Goal: Transaction & Acquisition: Purchase product/service

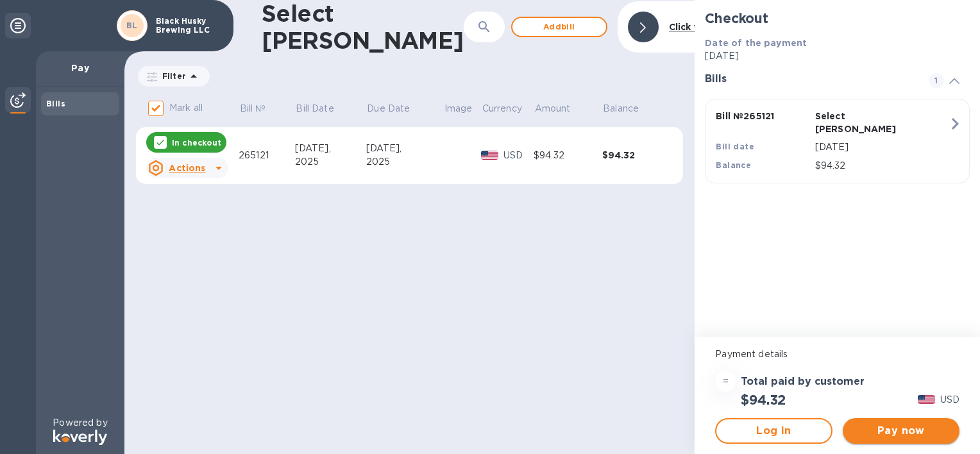
click at [889, 437] on span "Pay now" at bounding box center [901, 430] width 96 height 15
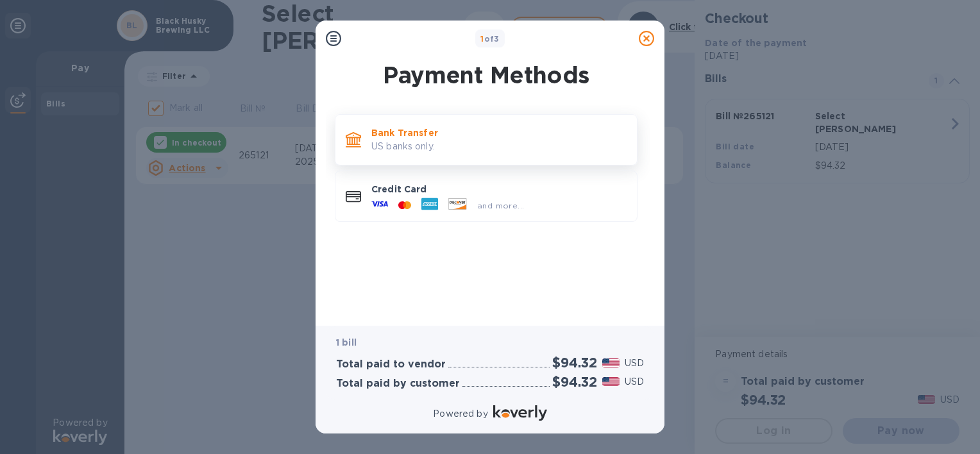
click at [426, 138] on p "Bank Transfer" at bounding box center [498, 132] width 255 height 13
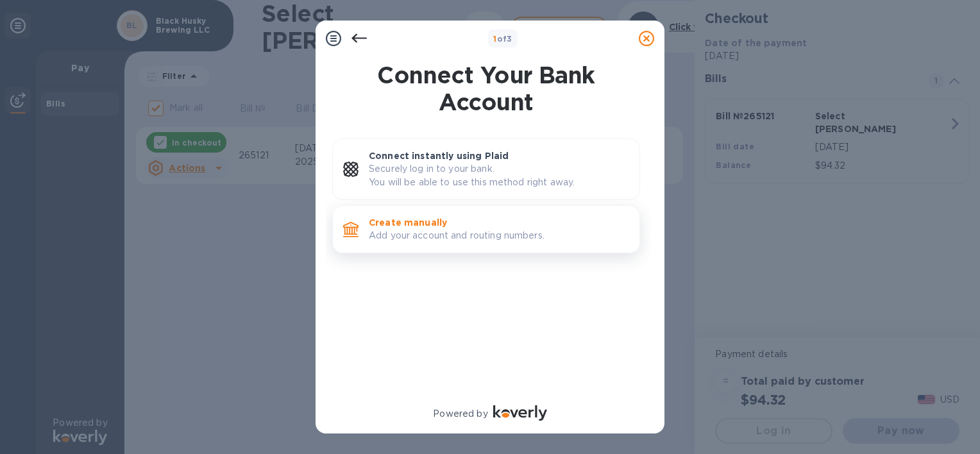
click at [470, 225] on p "Create manually" at bounding box center [499, 222] width 260 height 13
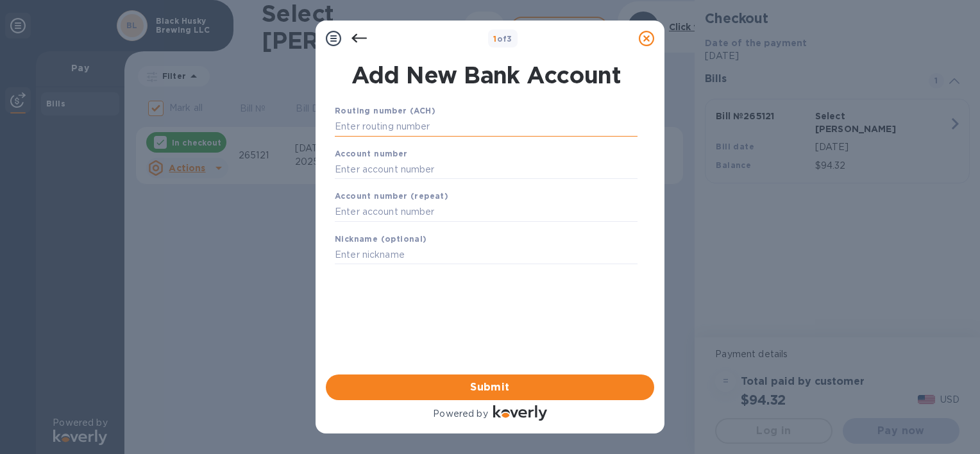
click at [458, 130] on input "text" at bounding box center [486, 126] width 303 height 19
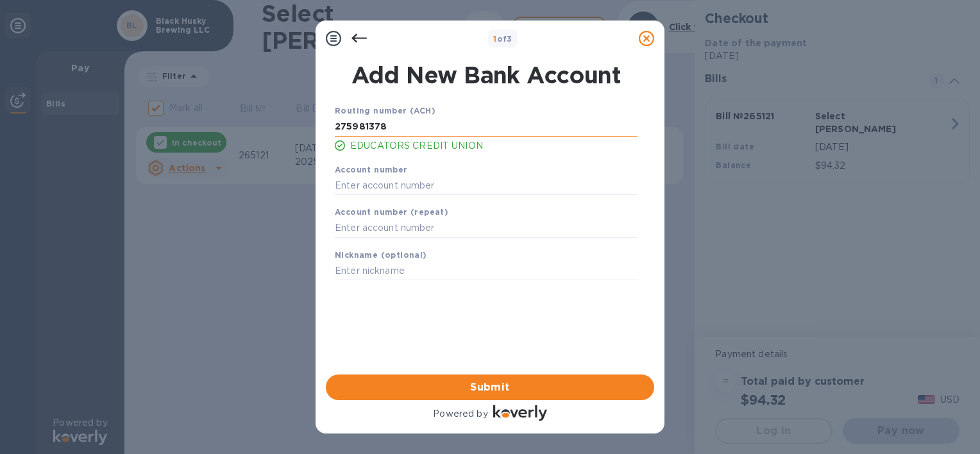
type input "275981378"
type input "08003224680"
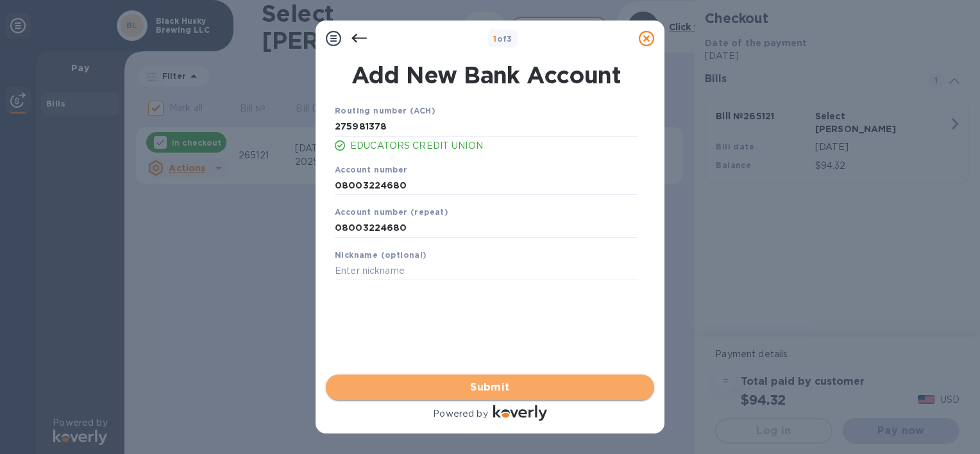
click at [483, 384] on span "Submit" at bounding box center [490, 387] width 308 height 15
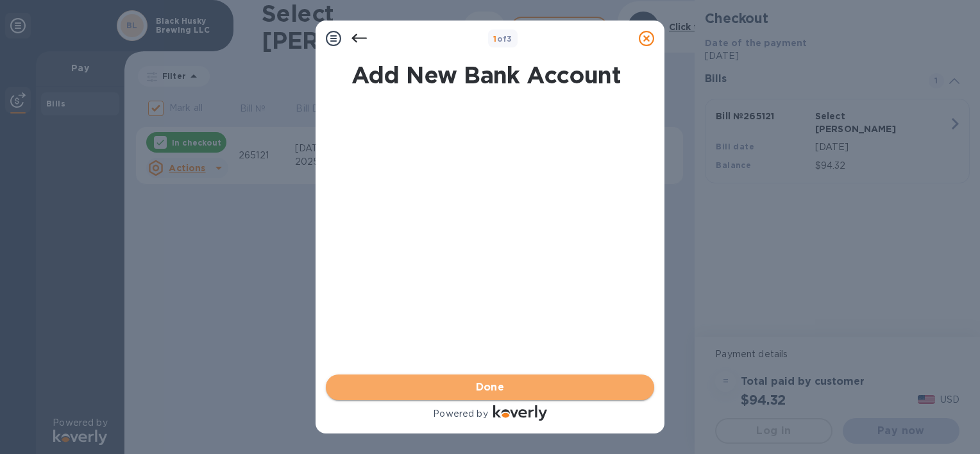
click at [505, 383] on span "Done" at bounding box center [490, 387] width 308 height 15
